Goal: Transaction & Acquisition: Obtain resource

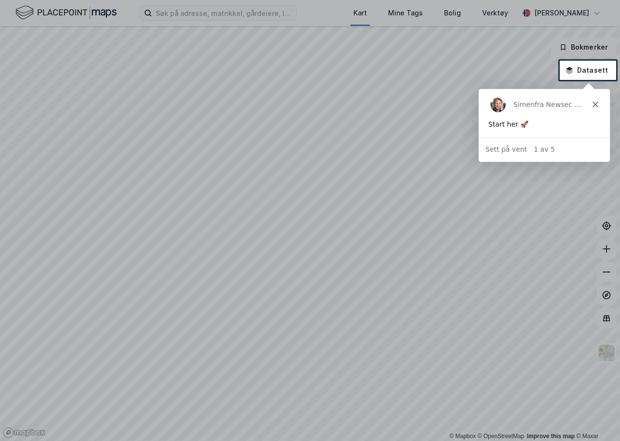
click at [594, 105] on polygon "Lukk" at bounding box center [595, 104] width 6 height 6
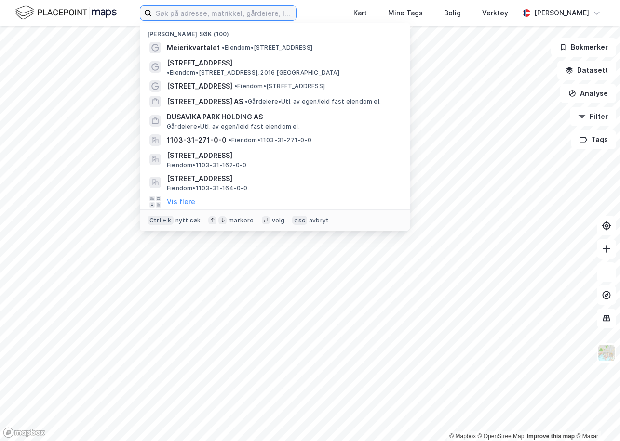
click at [201, 16] on input at bounding box center [224, 13] width 144 height 14
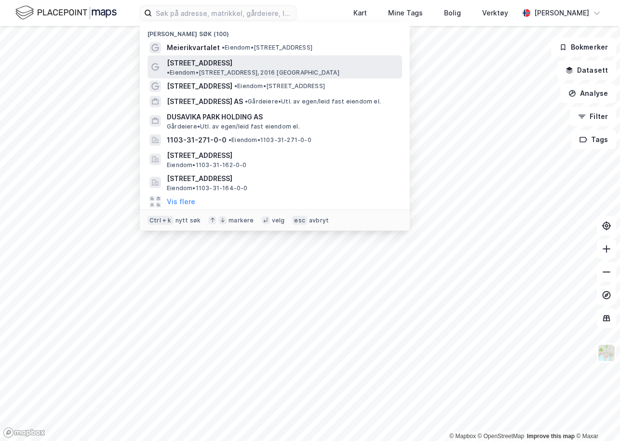
click at [211, 58] on span "[STREET_ADDRESS]" at bounding box center [200, 63] width 66 height 12
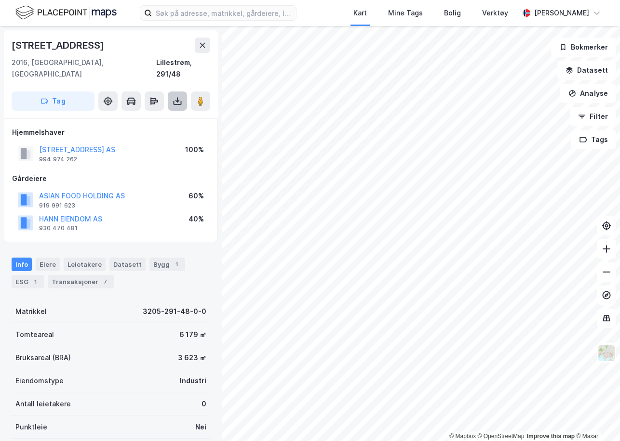
click at [178, 95] on button at bounding box center [177, 101] width 19 height 19
click at [155, 132] on div "Last ned matrikkelrapport" at bounding box center [142, 136] width 80 height 8
